Goal: Information Seeking & Learning: Learn about a topic

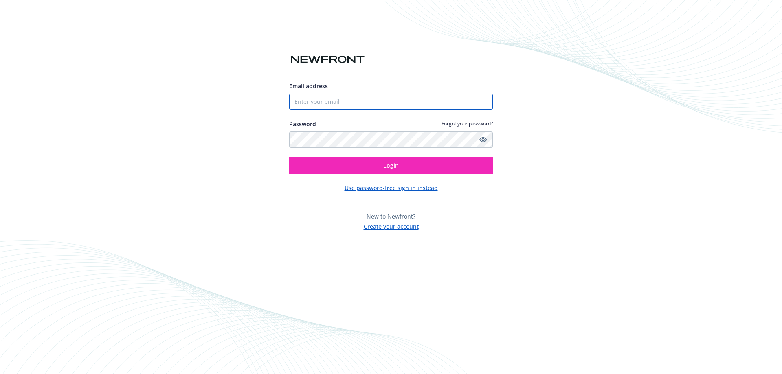
click at [315, 105] on input "Email address" at bounding box center [391, 102] width 204 height 16
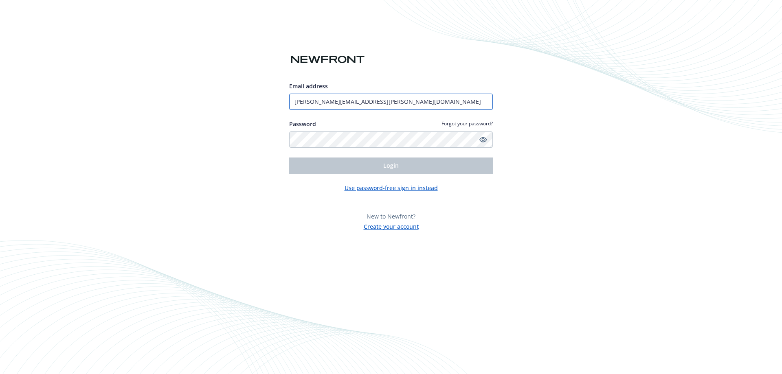
type input "[PERSON_NAME][EMAIL_ADDRESS][PERSON_NAME][DOMAIN_NAME]"
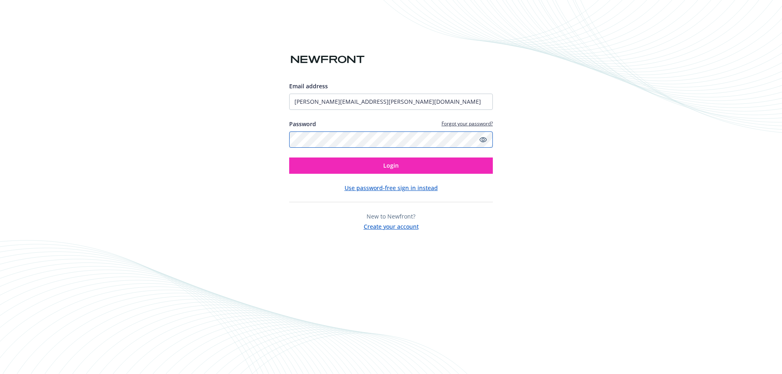
click at [289, 158] on button "Login" at bounding box center [391, 166] width 204 height 16
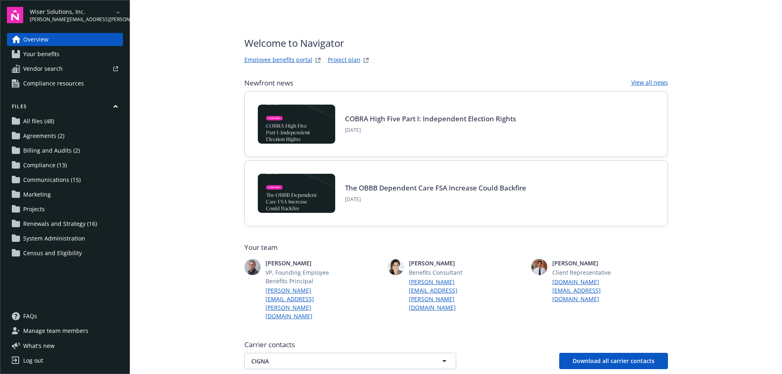
click at [39, 57] on span "Your benefits" at bounding box center [41, 54] width 36 height 13
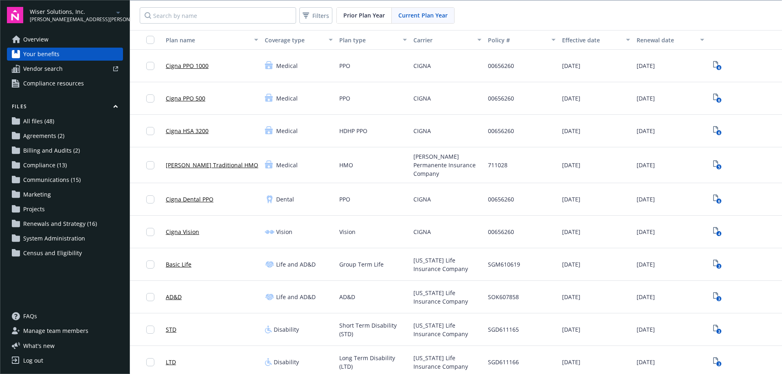
click at [71, 13] on span "Wiser Solutions, Inc." at bounding box center [71, 11] width 83 height 9
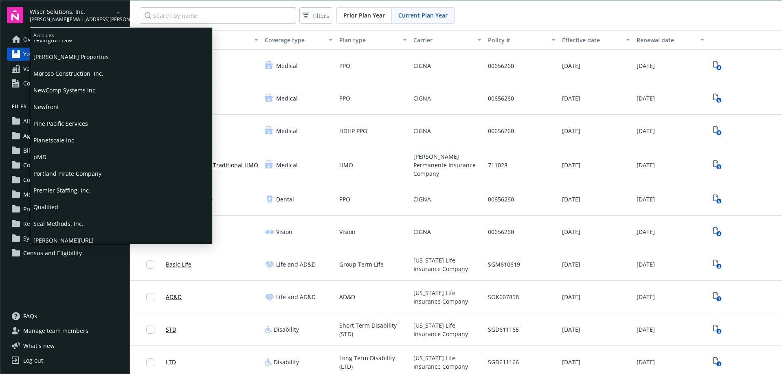
scroll to position [367, 0]
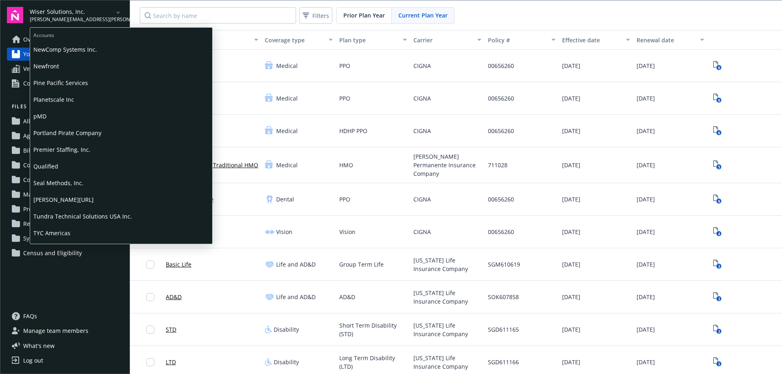
click at [55, 183] on span "Seal Methods, Inc." at bounding box center [121, 183] width 176 height 17
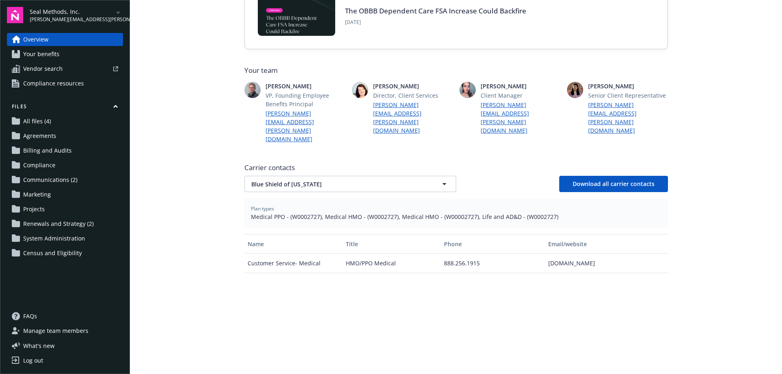
scroll to position [163, 0]
click at [42, 57] on span "Your benefits" at bounding box center [41, 54] width 36 height 13
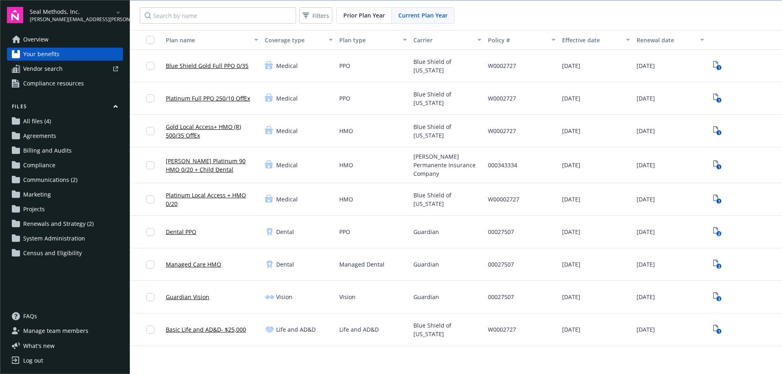
scroll to position [1, 0]
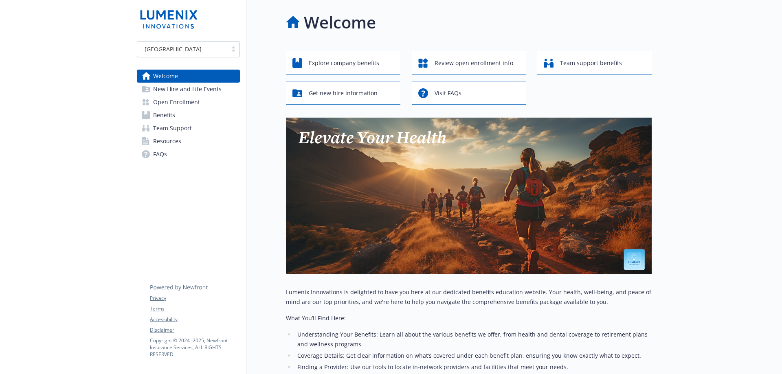
click at [177, 130] on span "Team Support" at bounding box center [172, 128] width 39 height 13
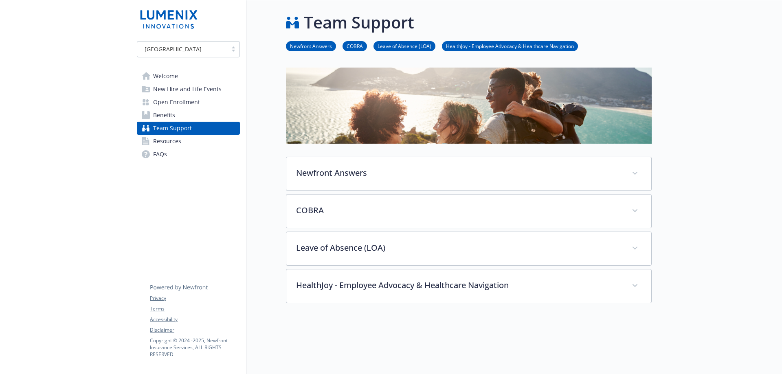
click at [175, 143] on span "Resources" at bounding box center [167, 141] width 28 height 13
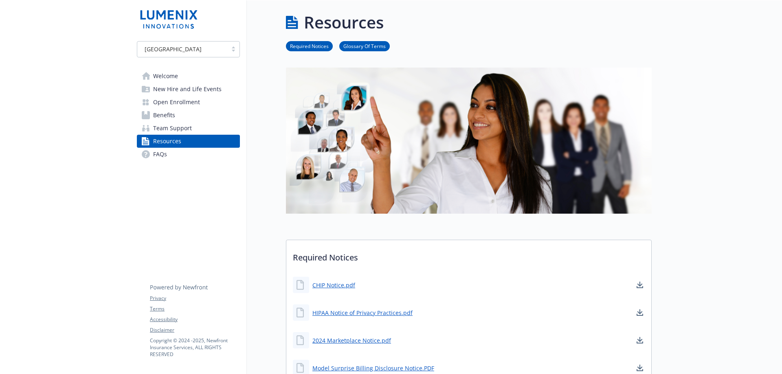
click at [166, 154] on span "FAQs" at bounding box center [160, 154] width 14 height 13
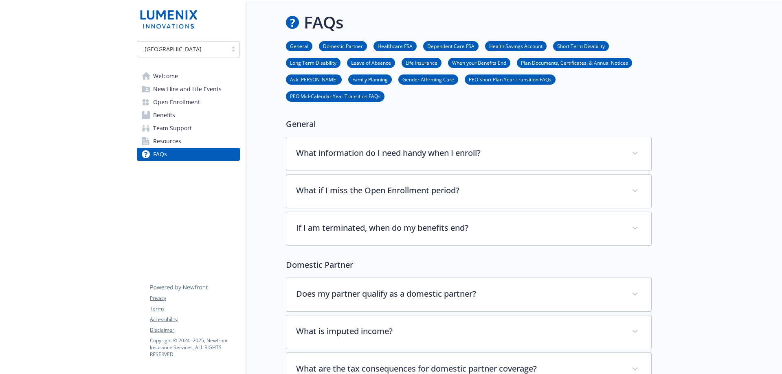
click at [168, 77] on span "Welcome" at bounding box center [165, 76] width 25 height 13
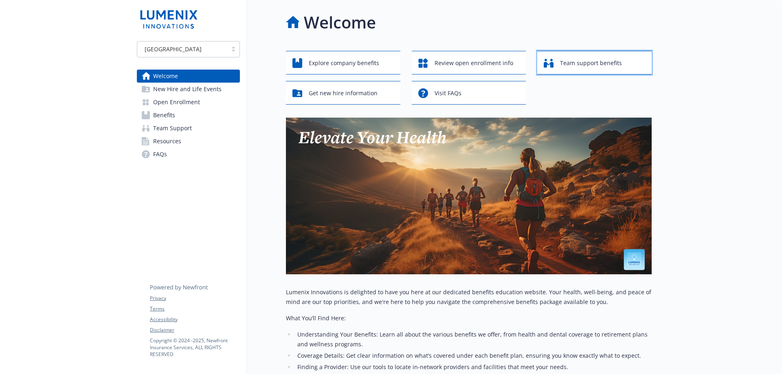
click at [608, 67] on span "Team support benefits" at bounding box center [591, 62] width 62 height 15
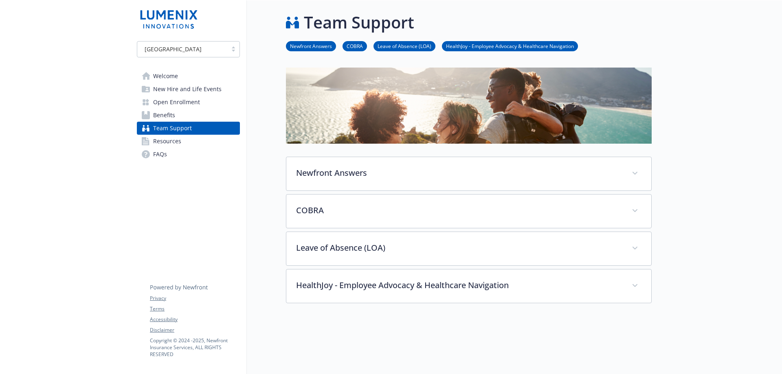
click at [159, 22] on img at bounding box center [168, 19] width 63 height 24
click at [187, 51] on div "USA" at bounding box center [182, 49] width 82 height 9
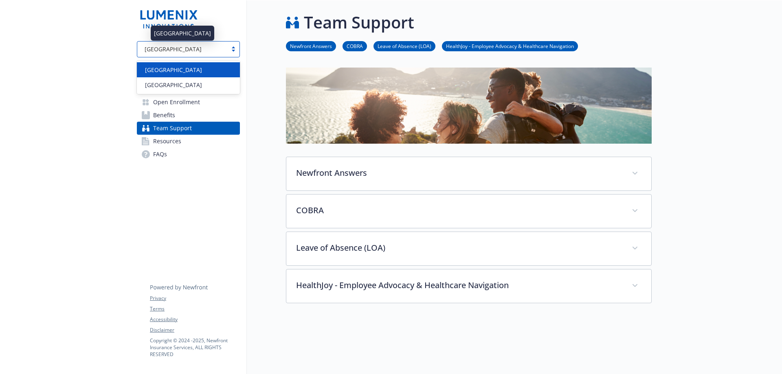
click at [187, 51] on div "USA" at bounding box center [182, 49] width 82 height 9
click at [183, 51] on div "USA" at bounding box center [182, 49] width 82 height 9
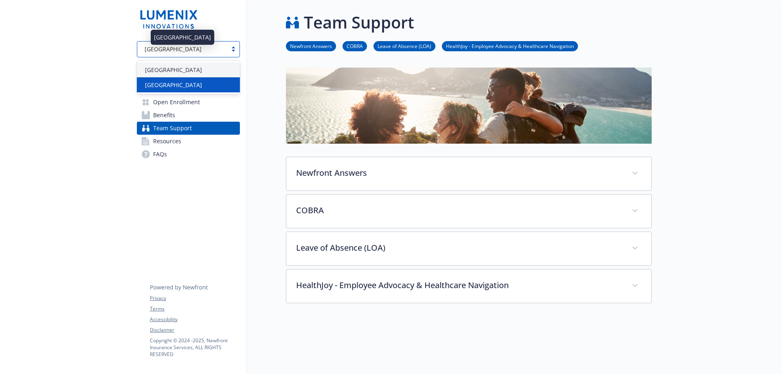
click at [171, 82] on div "Ireland" at bounding box center [188, 85] width 93 height 9
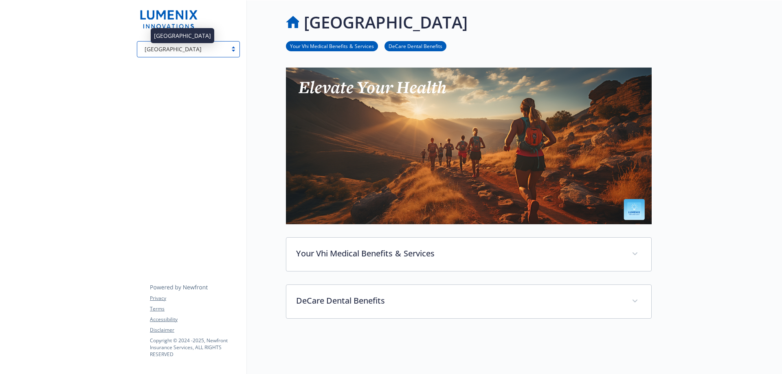
click at [199, 52] on div "Ireland" at bounding box center [182, 49] width 82 height 9
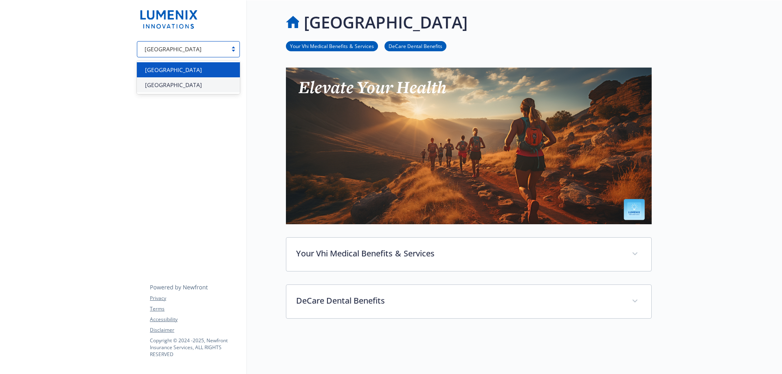
click at [173, 68] on div "USA" at bounding box center [188, 70] width 93 height 9
